Goal: Task Accomplishment & Management: Manage account settings

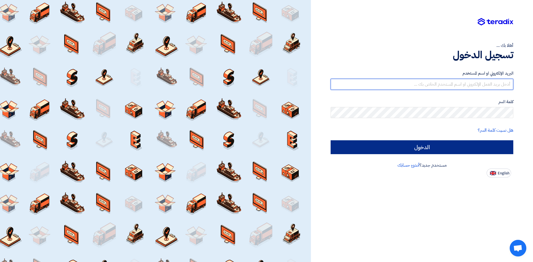
type input "info@adv-met.com"
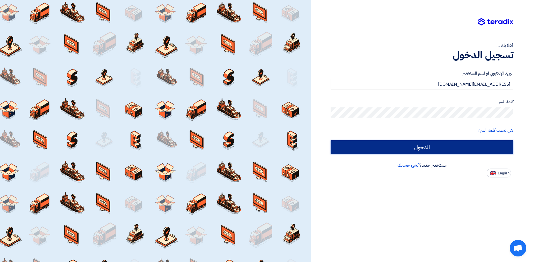
click at [446, 150] on input "الدخول" at bounding box center [422, 148] width 183 height 14
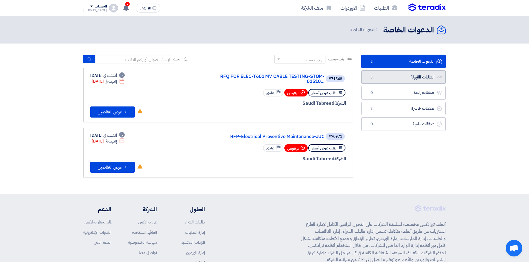
click at [417, 75] on link "الطلبات المقبولة الطلبات المقبولة 3" at bounding box center [403, 78] width 84 height 14
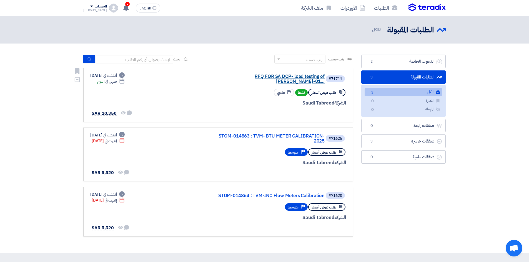
click at [242, 77] on link "RFQ FOR SA DCP- load testing of Crane-STOM-01..." at bounding box center [269, 79] width 111 height 10
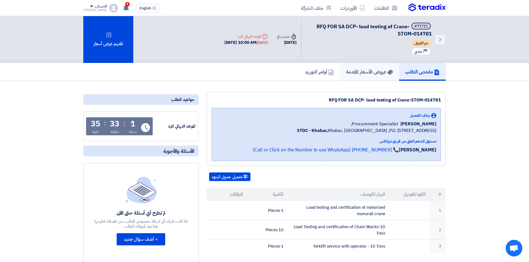
click at [373, 74] on h5 "عروض الأسعار المقدمة" at bounding box center [369, 72] width 47 height 6
